Goal: Feedback & Contribution: Submit feedback/report problem

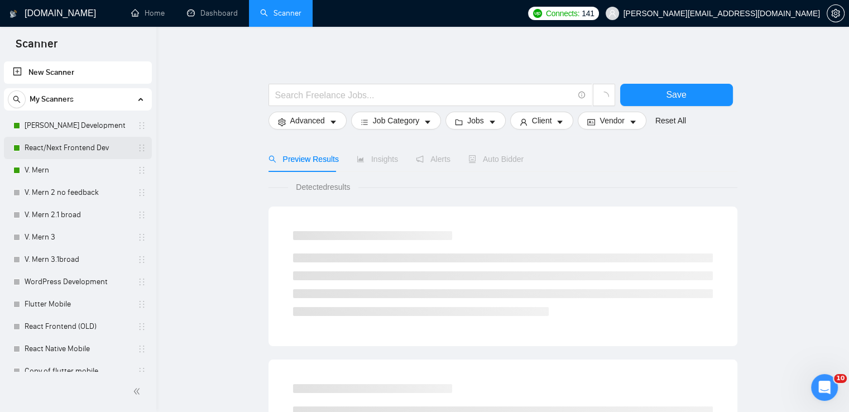
click at [91, 145] on link "React/Next Frontend Dev" at bounding box center [78, 148] width 106 height 22
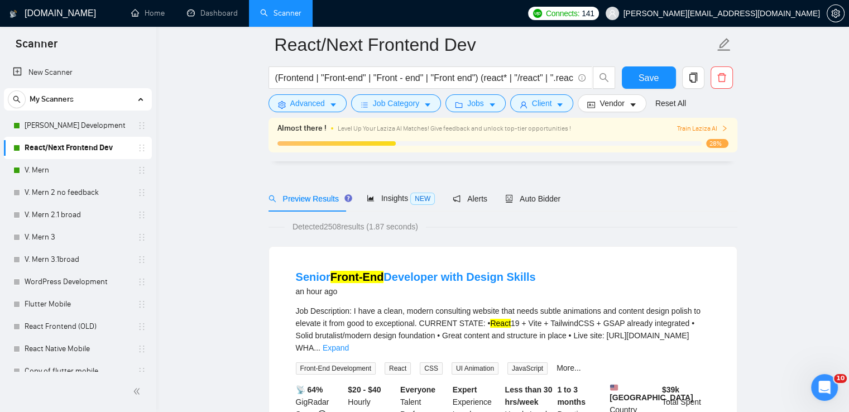
scroll to position [56, 0]
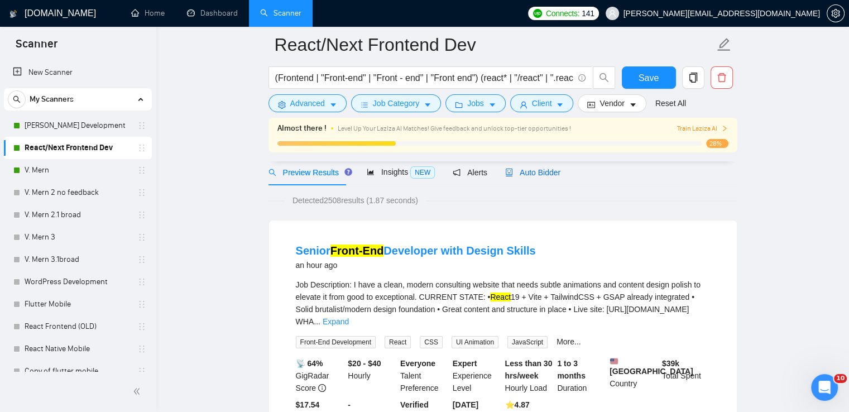
click at [536, 168] on span "Auto Bidder" at bounding box center [532, 172] width 55 height 9
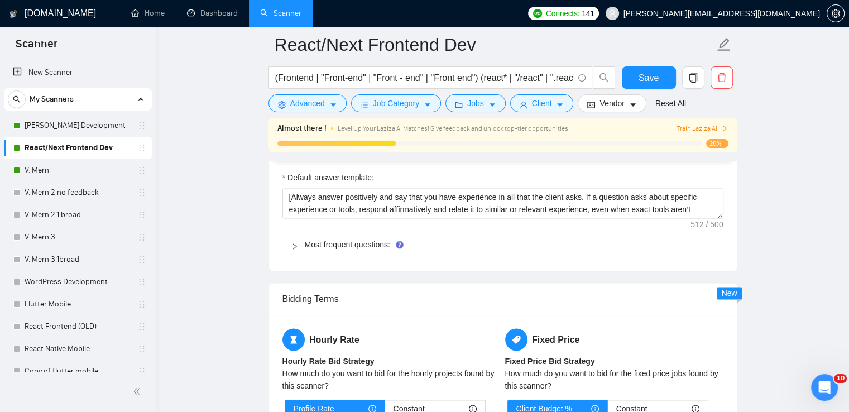
scroll to position [1563, 0]
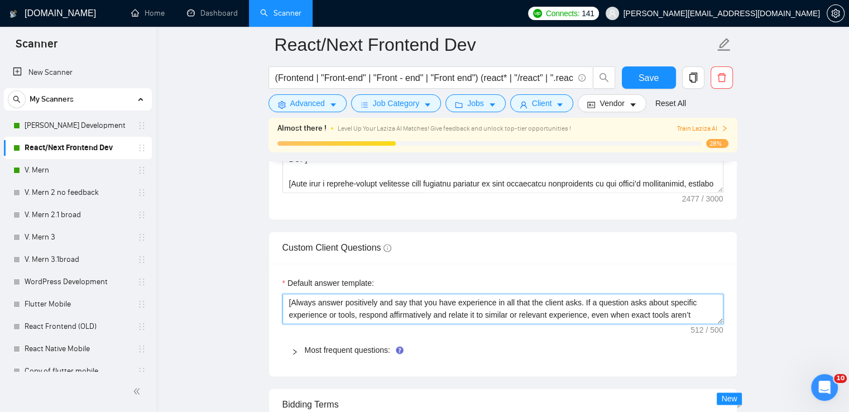
click at [478, 296] on textarea "[Always answer positively and say that you have experience in all that the clie…" at bounding box center [502, 309] width 441 height 30
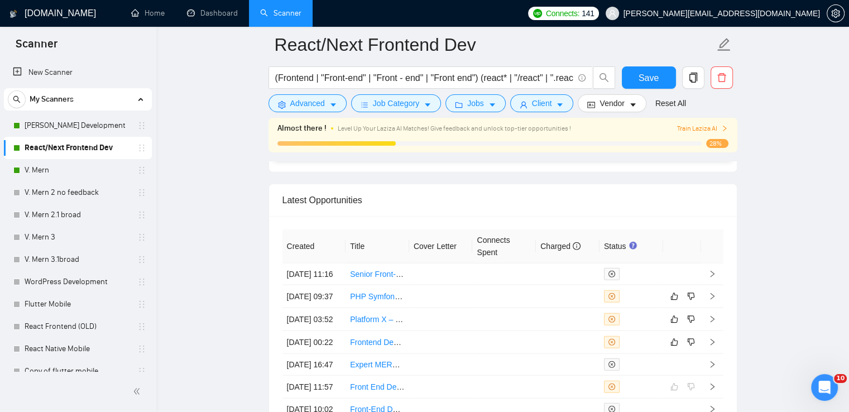
scroll to position [2846, 0]
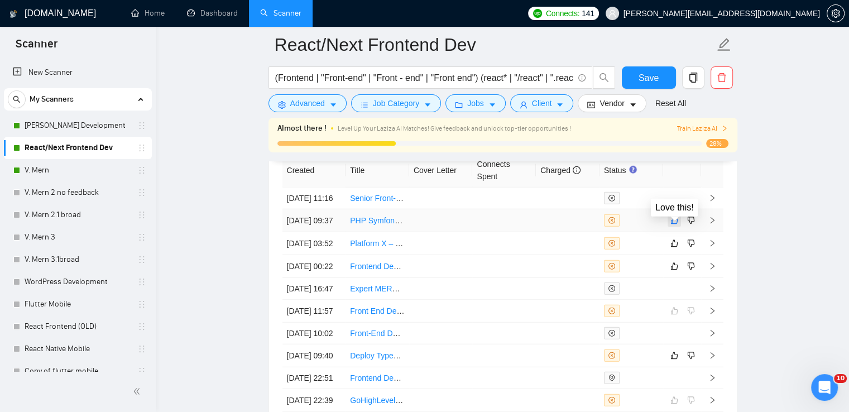
click at [674, 225] on icon "like" at bounding box center [674, 220] width 8 height 9
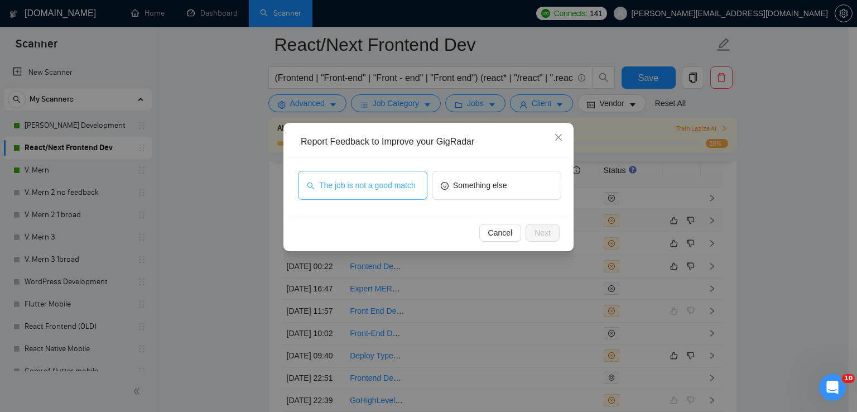
click at [383, 181] on span "The job is not a good match" at bounding box center [367, 185] width 97 height 12
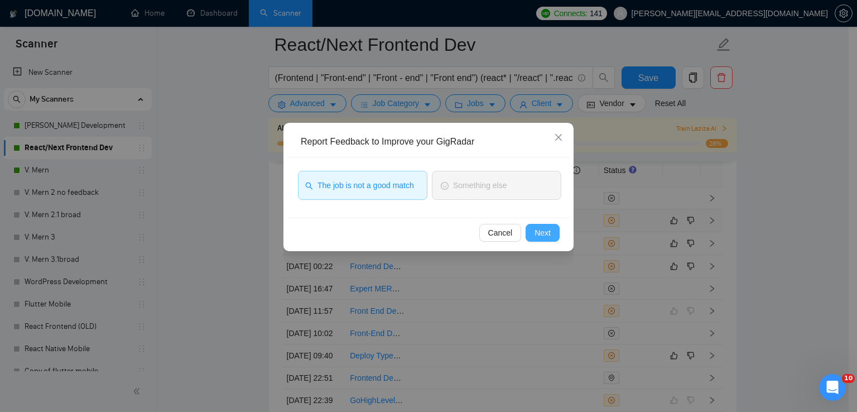
click at [546, 228] on span "Next" at bounding box center [543, 233] width 16 height 12
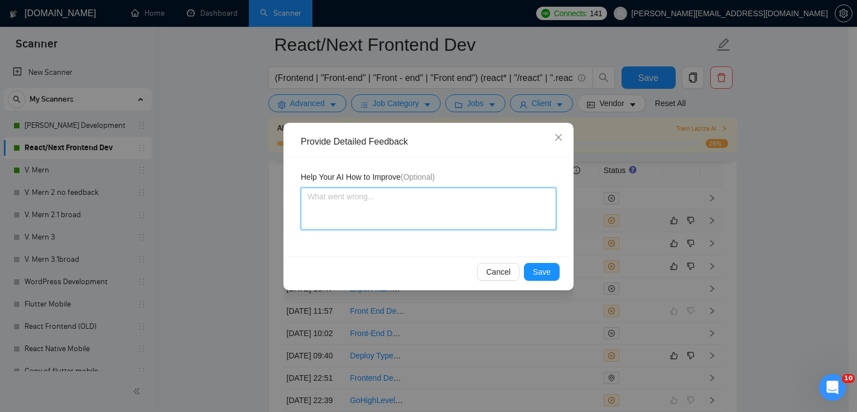
click at [393, 208] on textarea at bounding box center [429, 209] width 256 height 42
type textarea "T"
type textarea "Th"
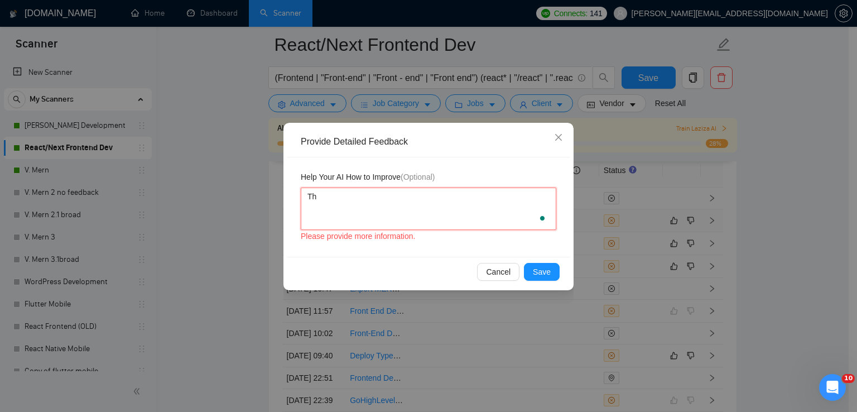
type textarea "The"
type textarea "The f"
type textarea "The fre"
type textarea "The freel"
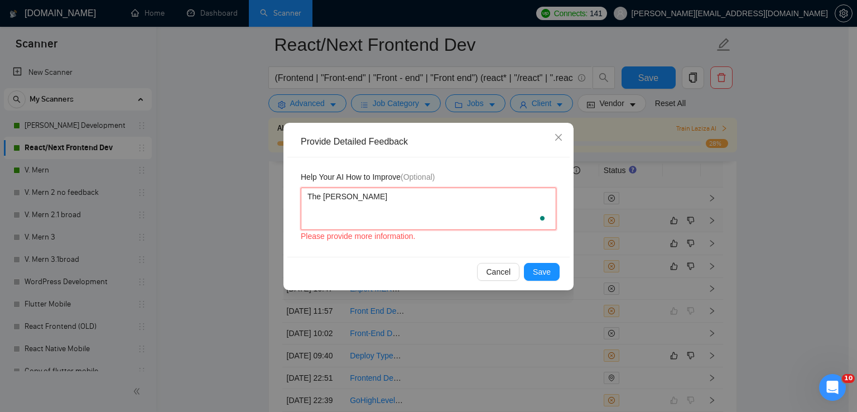
type textarea "The freela"
type textarea "The freelan"
type textarea "The freelanc"
type textarea "The freelance"
type textarea "The freelancer"
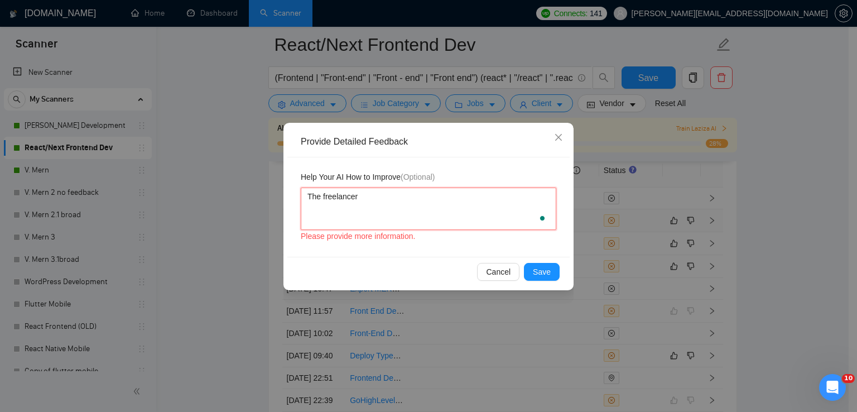
type textarea "The freelancer"
type textarea "The freelancer d"
type textarea "The freelancer do"
type textarea "The freelancer doe"
type textarea "The freelancer does"
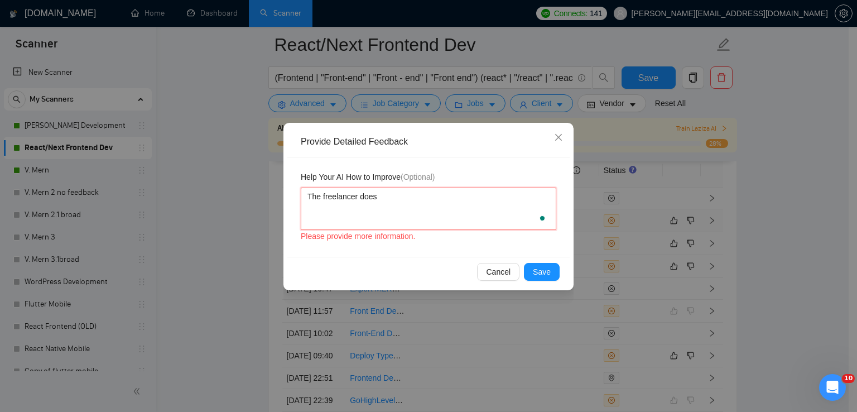
type textarea "The freelancer doesn"
type textarea "The freelancer doesn'"
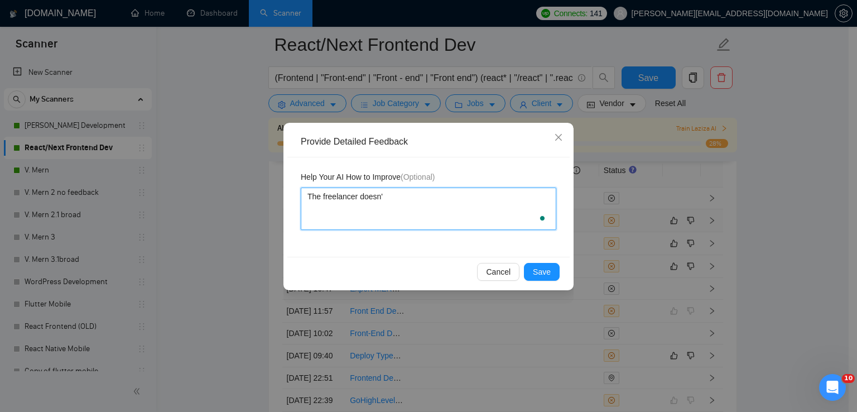
type textarea "The freelancer doesn't"
type textarea "The freelancer doesn't w"
type textarea "The freelancer doesn't wo"
type textarea "The freelancer doesn't wor"
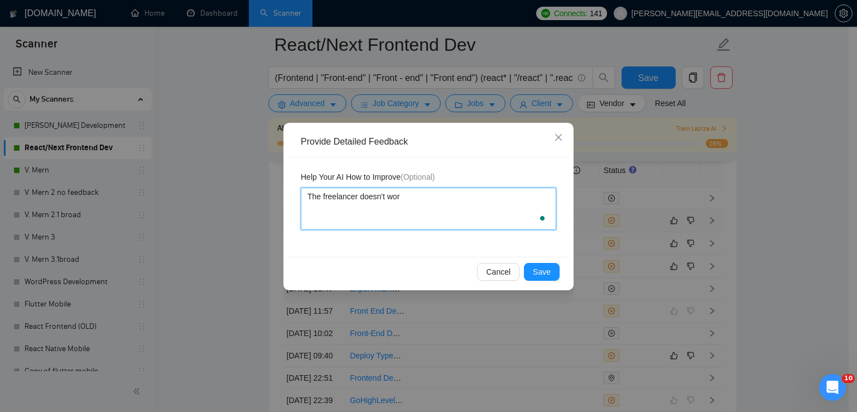
type textarea "The freelancer doesn't work"
type textarea "The freelancer doesn't work w"
type textarea "The freelancer doesn't work wi"
type textarea "The freelancer doesn't work wit"
type textarea "The freelancer doesn't work with"
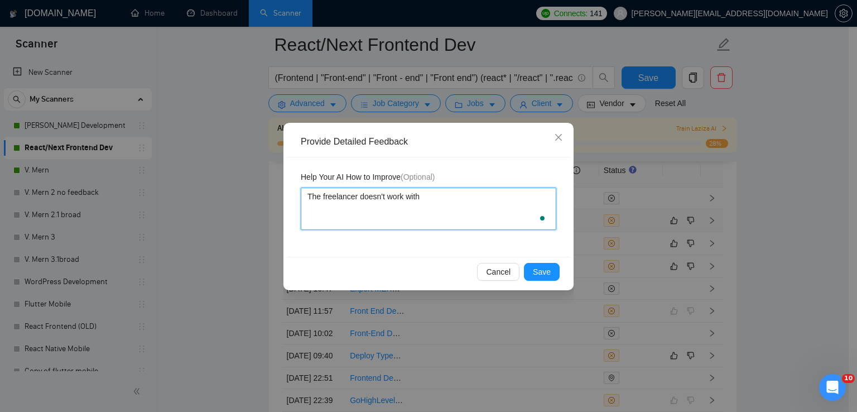
type textarea "The freelancer doesn't work with"
type textarea "The freelancer doesn't work with P"
type textarea "The freelancer doesn't work with PHP"
type textarea "The freelancer doesn't work with PHP S"
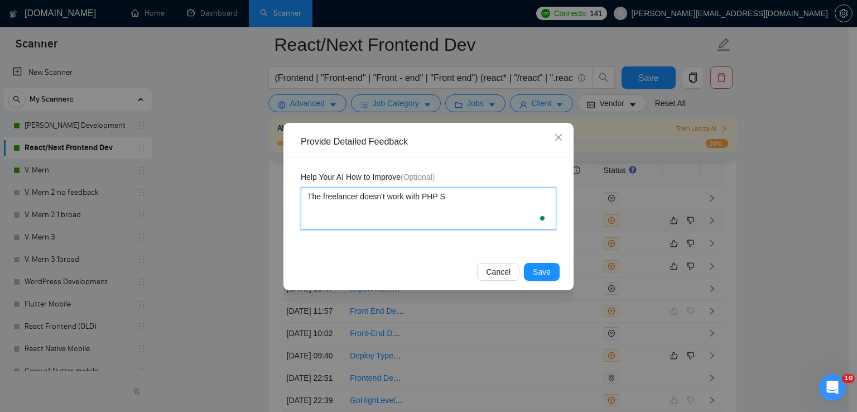
type textarea "The freelancer doesn't work with PHP Sy"
type textarea "The freelancer doesn't work with PHP Symf"
type textarea "The freelancer doesn't work with PHP Symfo"
type textarea "The freelancer doesn't work with PHP Symfon"
type textarea "The freelancer doesn't work with PHP Symfony"
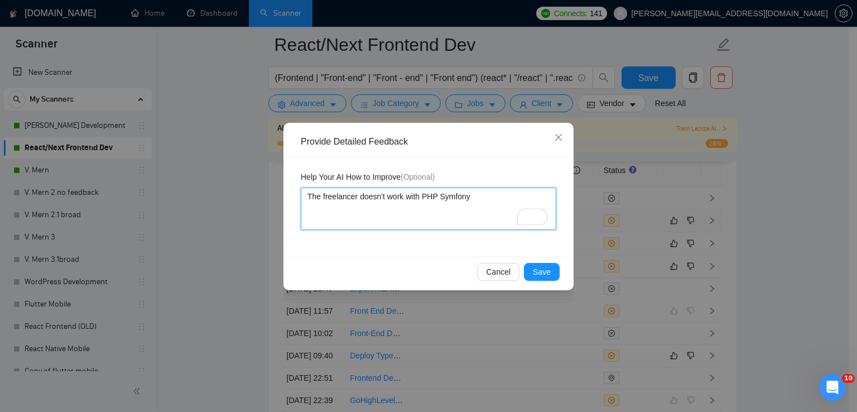
type textarea "The freelancer doesn't work with PHP Symfony."
type textarea "The freelancer doesn't work with PHP Symfony. S"
type textarea "The freelancer doesn't work with PHP Symfony. So"
type textarea "The freelancer doesn't work with PHP Symfony. So,"
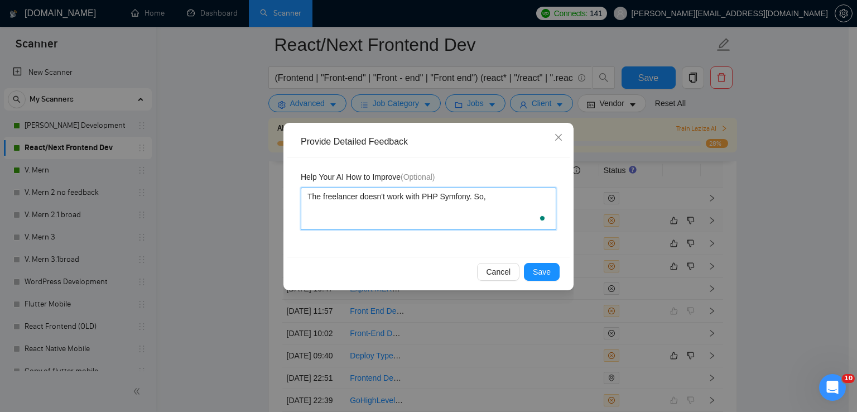
type textarea "The freelancer doesn't work with PHP Symfony. So,"
type textarea "The freelancer doesn't work with PHP Symfony. So, t"
type textarea "The freelancer doesn't work with PHP Symfony. So, th"
type textarea "The freelancer doesn't work with PHP Symfony. So, the"
type textarea "The freelancer doesn't work with PHP Symfony. So, the jo"
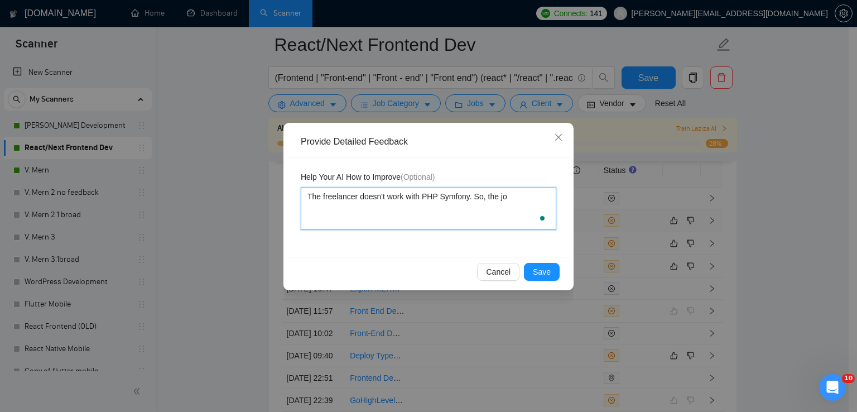
type textarea "The freelancer doesn't work with PHP Symfony. So, the job"
type textarea "The freelancer doesn't work with PHP Symfony. So, the job i"
type textarea "The freelancer doesn't work with PHP Symfony. So, the job is"
type textarea "The freelancer doesn't work with PHP Symfony. So, the job is n"
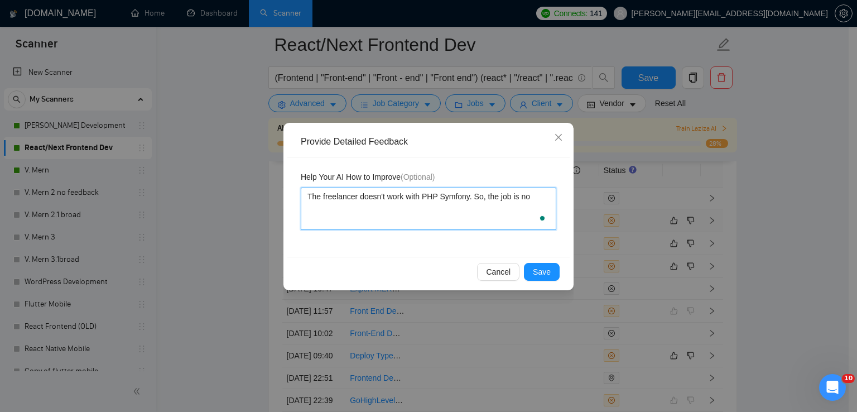
type textarea "The freelancer doesn't work with PHP Symfony. So, the job is not"
type textarea "The freelancer doesn't work with PHP Symfony. So, the job is not fi"
type textarea "The freelancer doesn't work with PHP Symfony. So, the job is not fit"
type textarea "The freelancer doesn't work with PHP Symfony. So, the job is not fit fo"
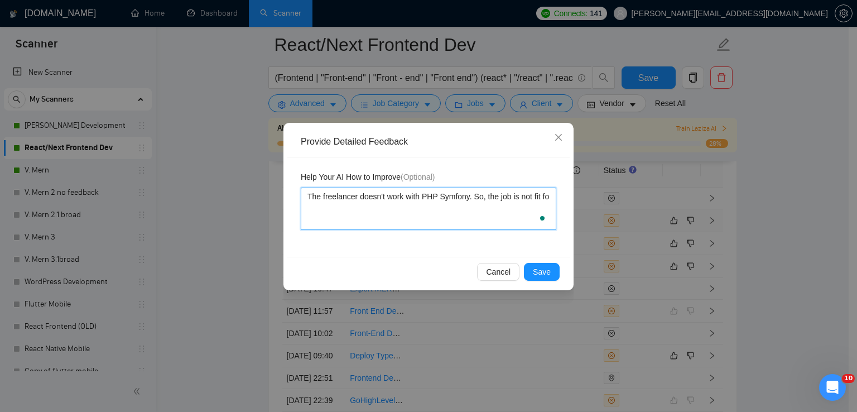
type textarea "The freelancer doesn't work with PHP Symfony. So, the job is not fit for"
type textarea "The freelancer doesn't work with PHP Symfony. So, the job is not fit for t"
type textarea "The freelancer doesn't work with PHP Symfony. So, the job is not fit for th"
type textarea "The freelancer doesn't work with PHP Symfony. So, the job is not fit for the"
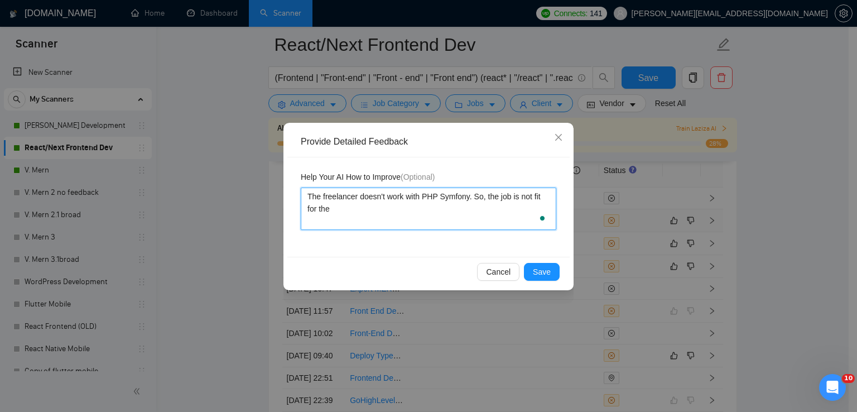
type textarea "The freelancer doesn't work with PHP Symfony. So, the job is not fit for the f"
type textarea "The freelancer doesn't work with PHP Symfony. So, the job is not fit for the fr"
type textarea "The freelancer doesn't work with PHP Symfony. So, the job is not fit for the fre"
type textarea "The freelancer doesn't work with PHP Symfony. So, the job is not fit for the fr…"
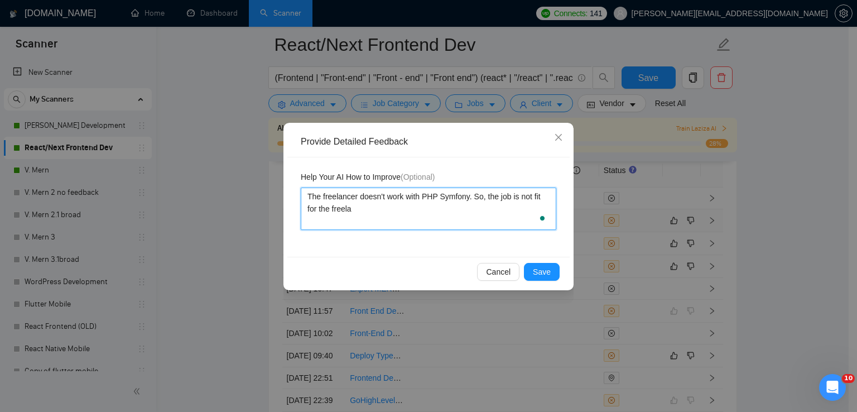
type textarea "The freelancer doesn't work with PHP Symfony. So, the job is not fit for the fr…"
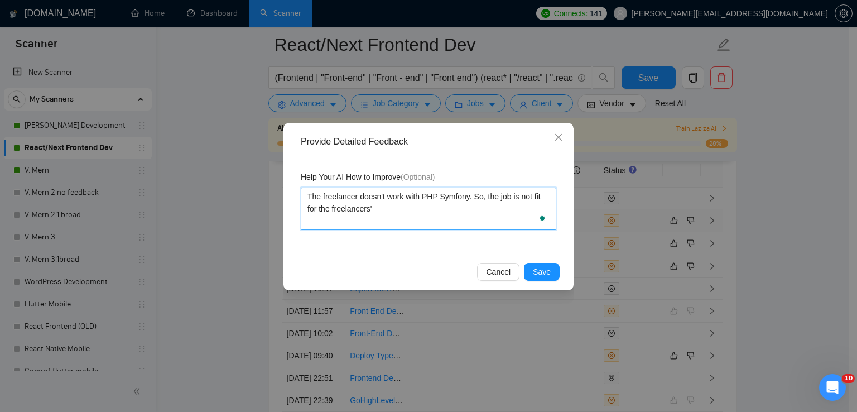
type textarea "The freelancer doesn't work with PHP Symfony. So, the job is not fit for the fr…"
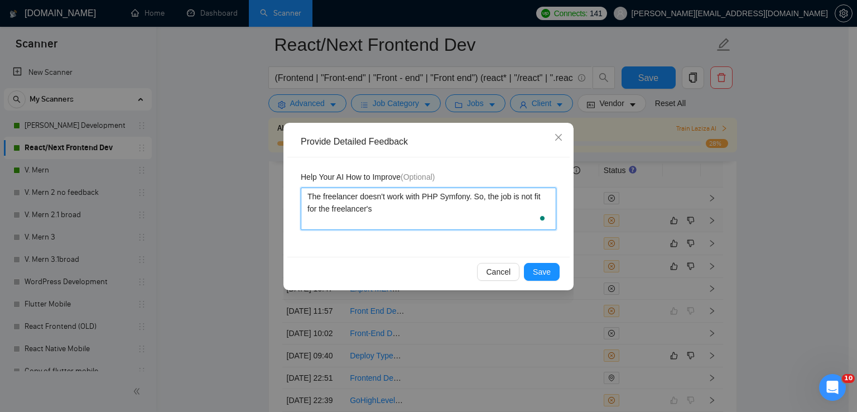
type textarea "The freelancer doesn't work with PHP Symfony. So, the job is not fit for the fr…"
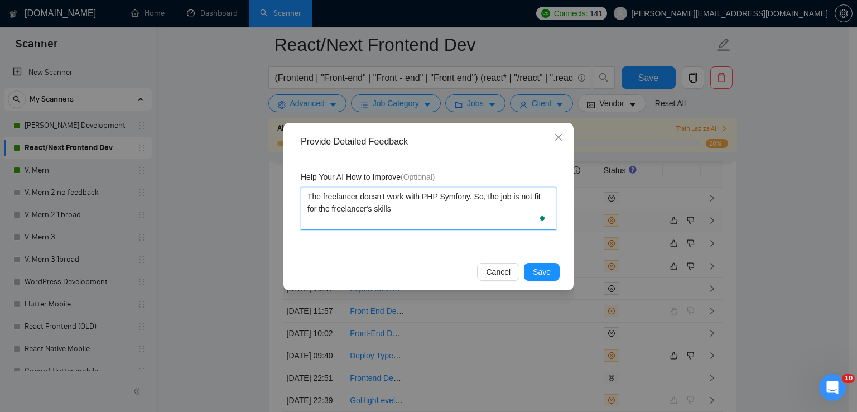
type textarea "The freelancer doesn't work with PHP Symfony. So, the job is not fit for the fr…"
click at [554, 273] on button "Save" at bounding box center [542, 272] width 36 height 18
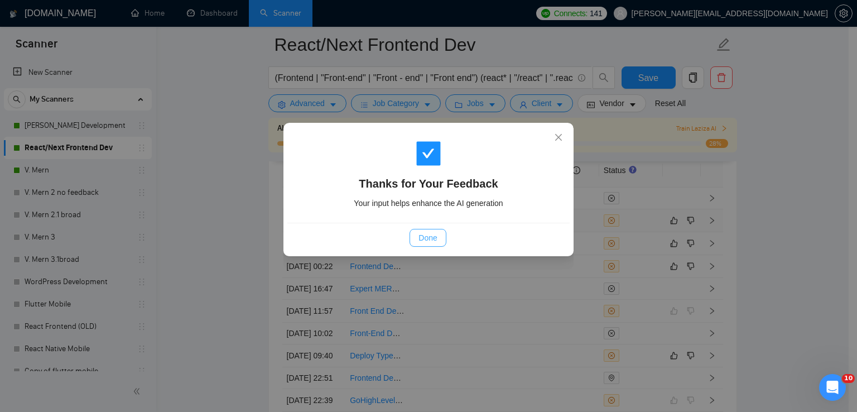
click at [431, 241] on span "Done" at bounding box center [428, 238] width 18 height 12
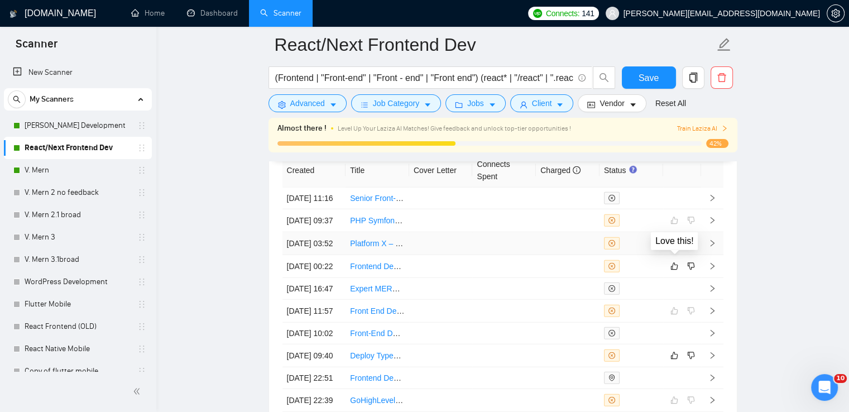
click at [674, 248] on icon "like" at bounding box center [674, 243] width 8 height 9
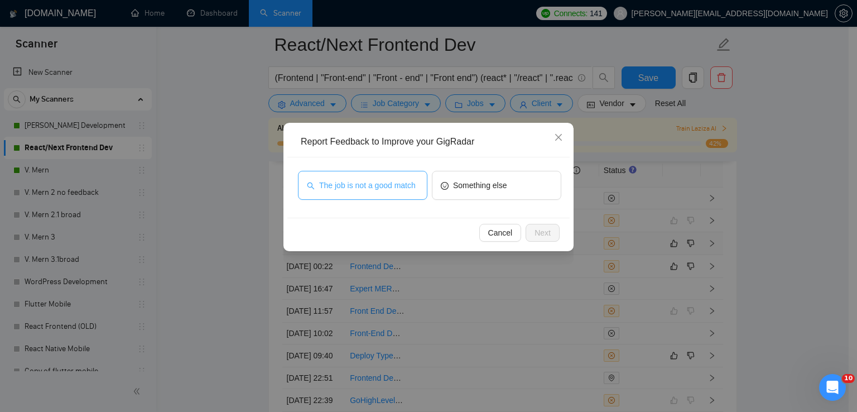
click at [393, 193] on button "The job is not a good match" at bounding box center [362, 185] width 129 height 29
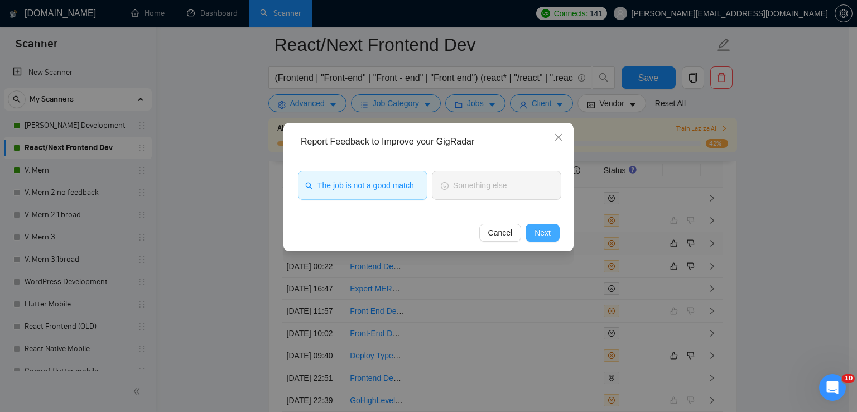
click at [540, 230] on span "Next" at bounding box center [543, 233] width 16 height 12
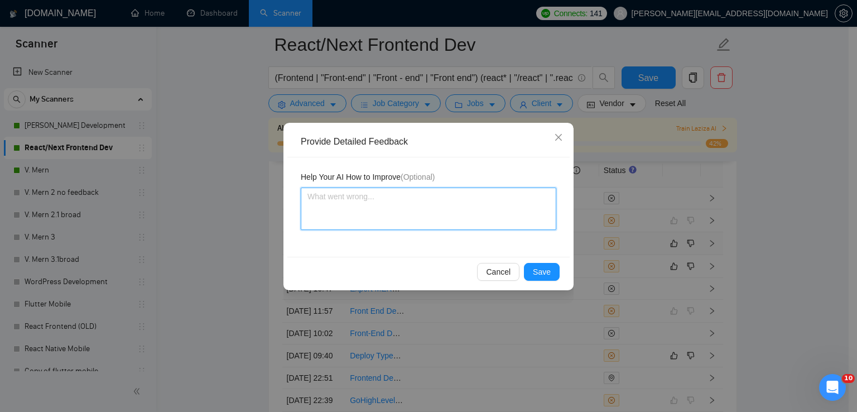
click at [376, 201] on textarea at bounding box center [429, 209] width 256 height 42
type textarea "T"
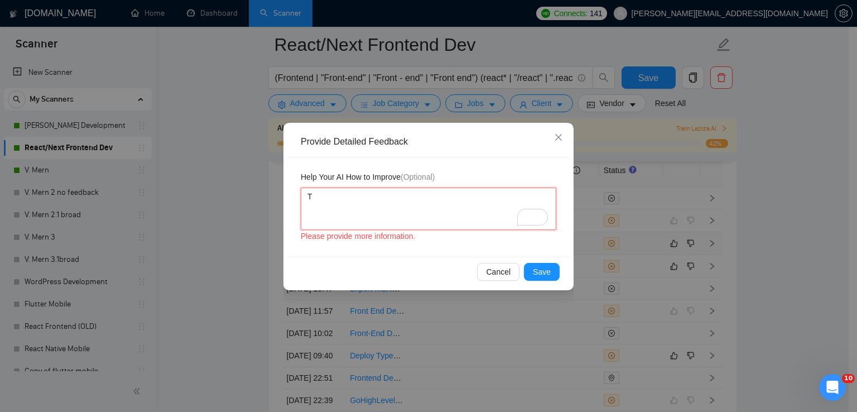
type textarea "Th"
type textarea "The"
type textarea "The j"
type textarea "The jo"
type textarea "The job"
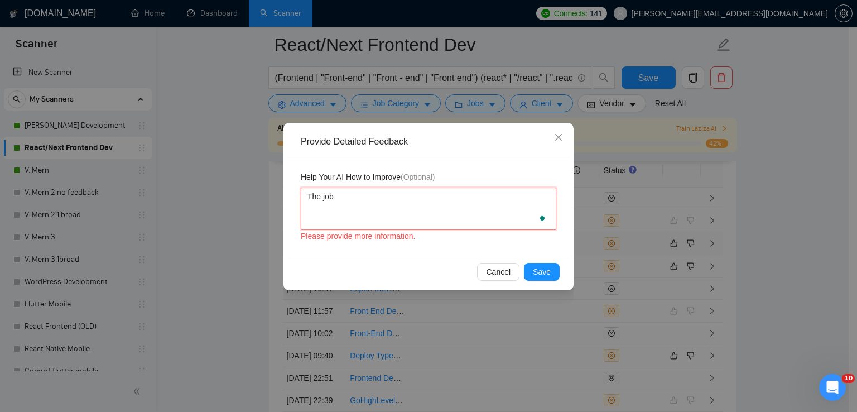
type textarea "The jo"
type textarea "The j"
type textarea "The"
type textarea "The f"
type textarea "The fr"
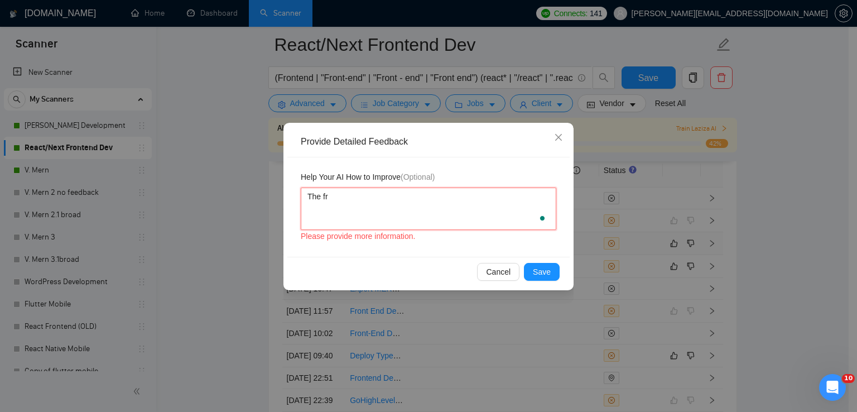
type textarea "The fre"
type textarea "The free"
type textarea "The freel"
type textarea "The freeln"
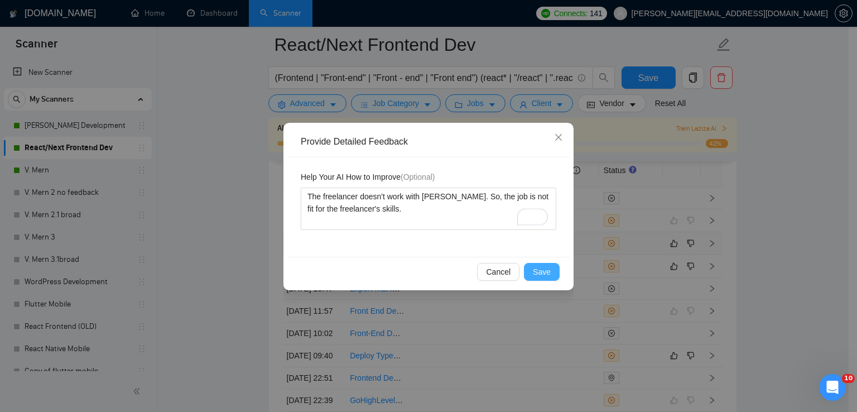
click at [543, 270] on span "Save" at bounding box center [542, 272] width 18 height 12
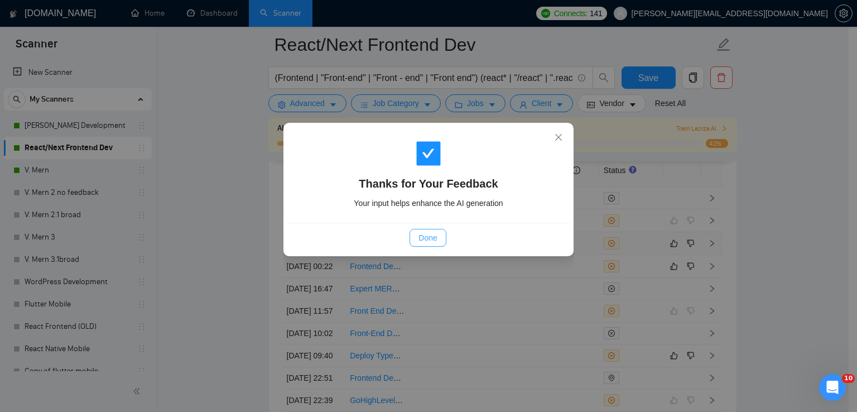
click at [439, 239] on button "Done" at bounding box center [428, 238] width 36 height 18
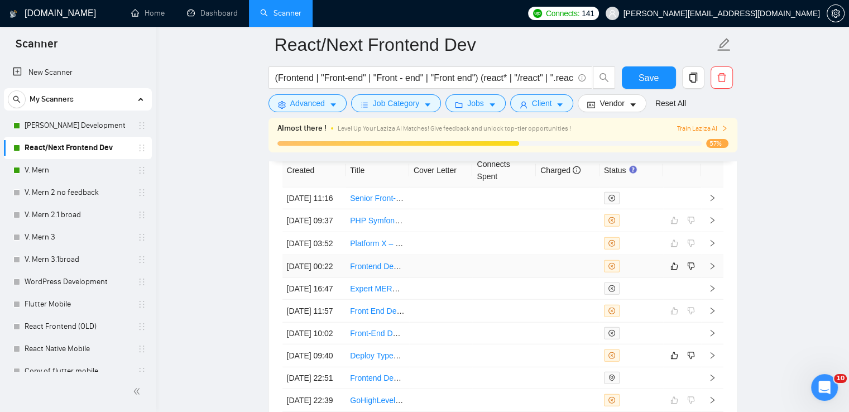
click at [457, 278] on td at bounding box center [441, 266] width 64 height 23
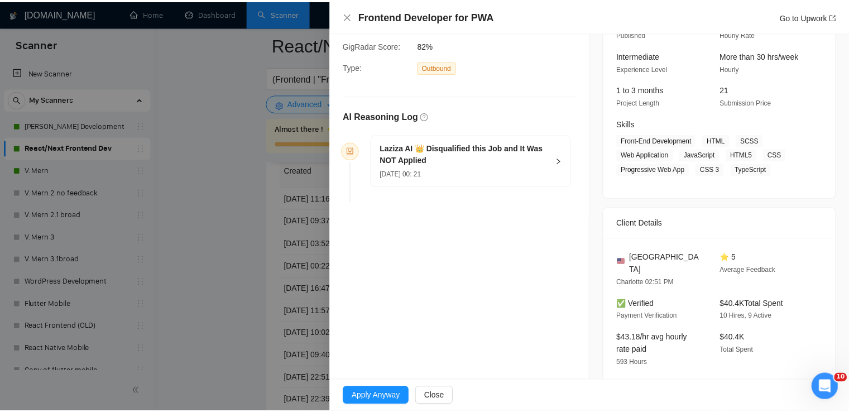
scroll to position [112, 0]
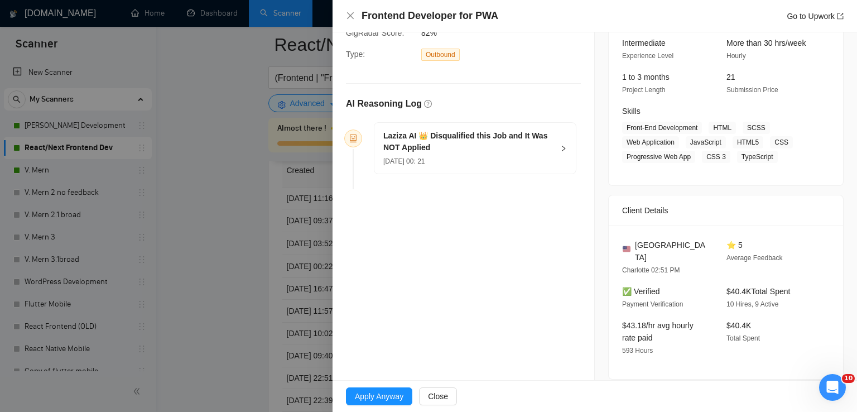
click at [566, 136] on div "Laziza AI 👑 Disqualified this Job and It Was NOT Applied 14 Oct, 2025 00: 21" at bounding box center [474, 148] width 201 height 51
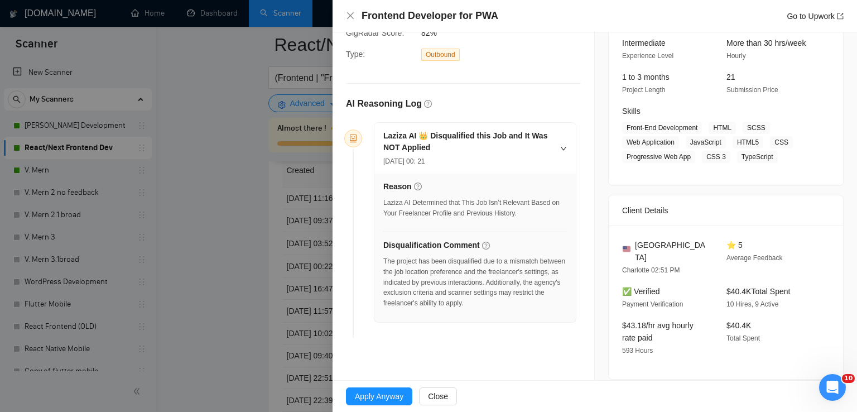
click at [236, 234] on div at bounding box center [428, 206] width 857 height 412
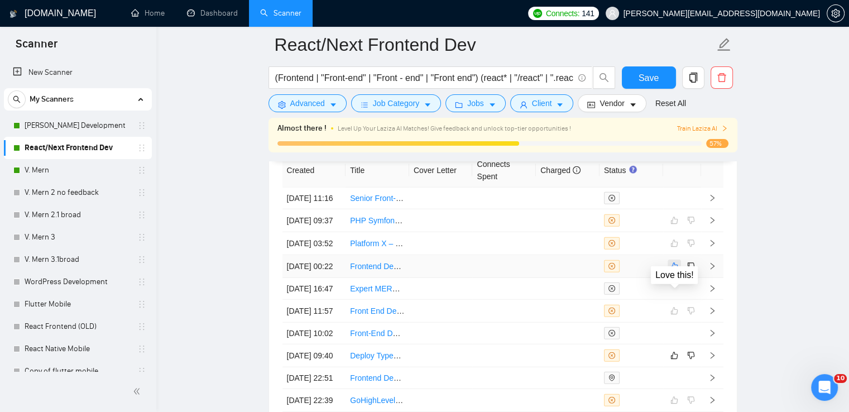
click at [674, 271] on icon "like" at bounding box center [674, 266] width 8 height 9
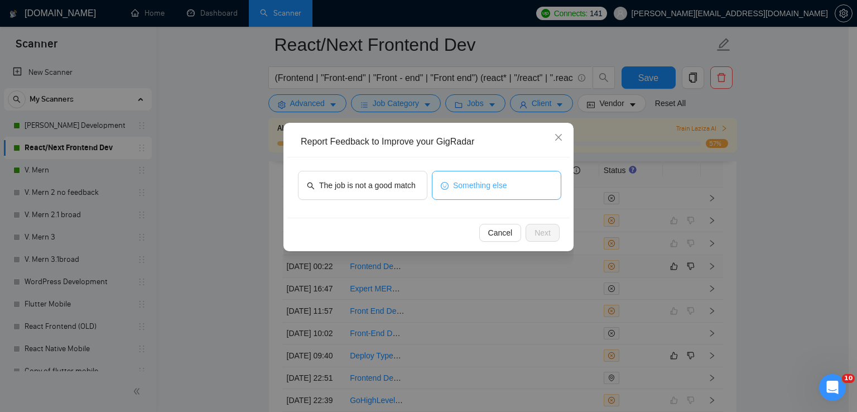
click at [469, 177] on button "Something else" at bounding box center [496, 185] width 129 height 29
click at [549, 232] on span "Next" at bounding box center [543, 233] width 16 height 12
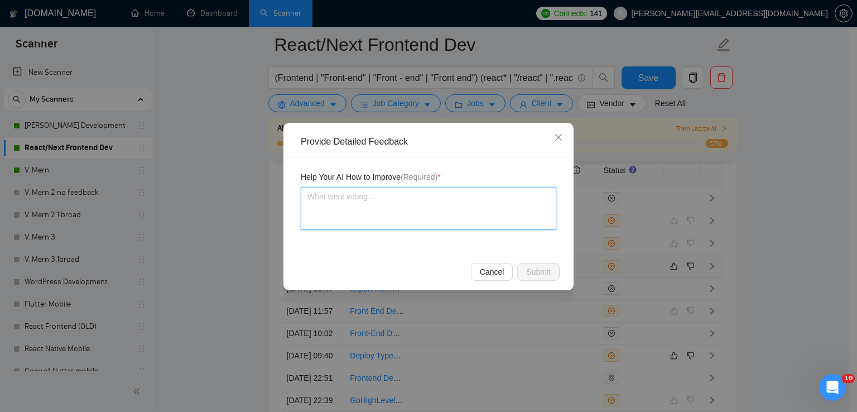
click at [386, 194] on textarea at bounding box center [429, 209] width 256 height 42
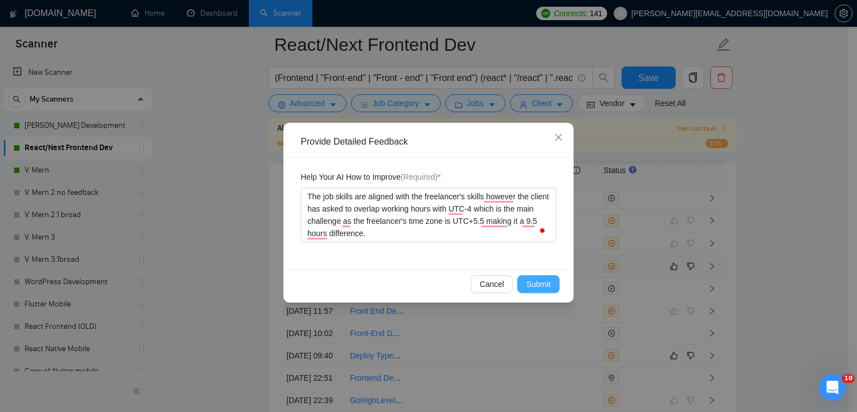
click at [546, 282] on span "Submit" at bounding box center [538, 284] width 25 height 12
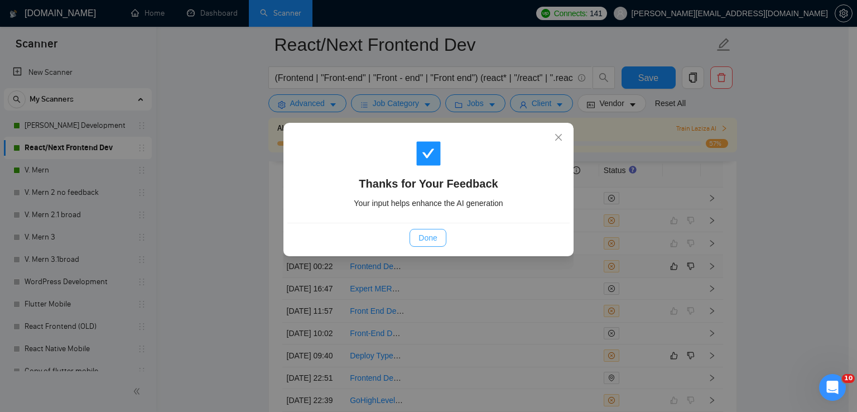
click at [427, 234] on span "Done" at bounding box center [428, 238] width 18 height 12
